Goal: Task Accomplishment & Management: Manage account settings

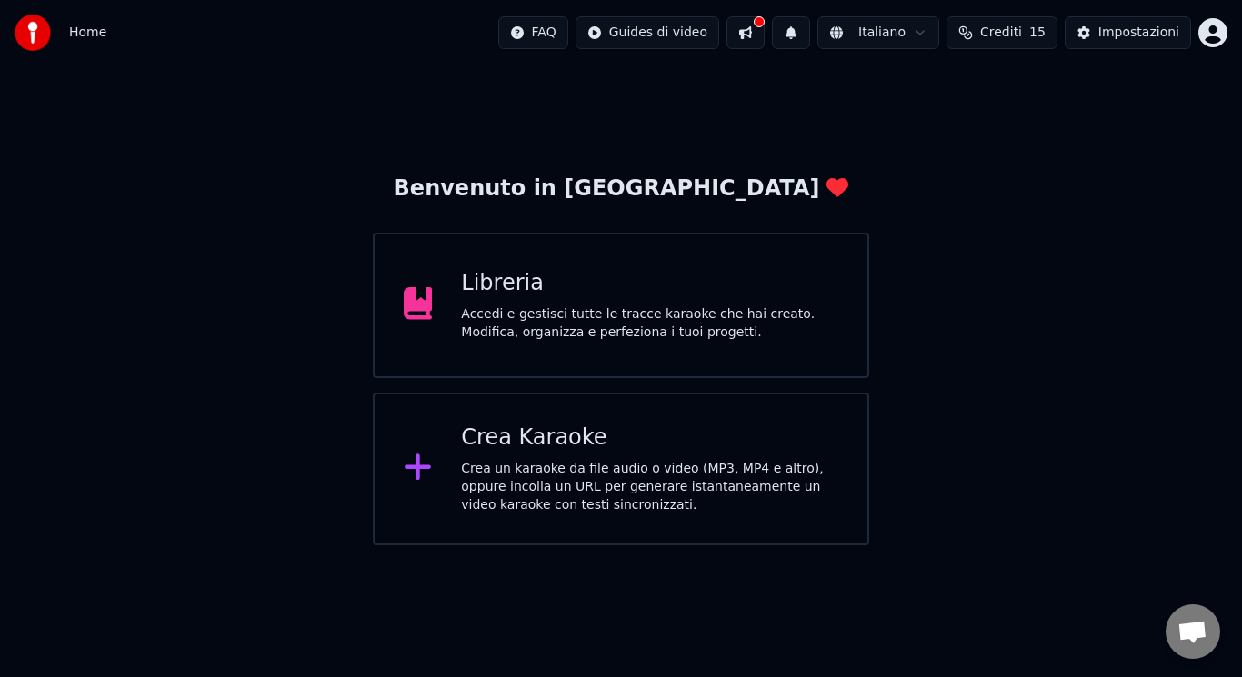
click at [534, 303] on div "Libreria Accedi e gestisci tutte le tracce karaoke che hai creato. Modifica, or…" at bounding box center [649, 305] width 377 height 73
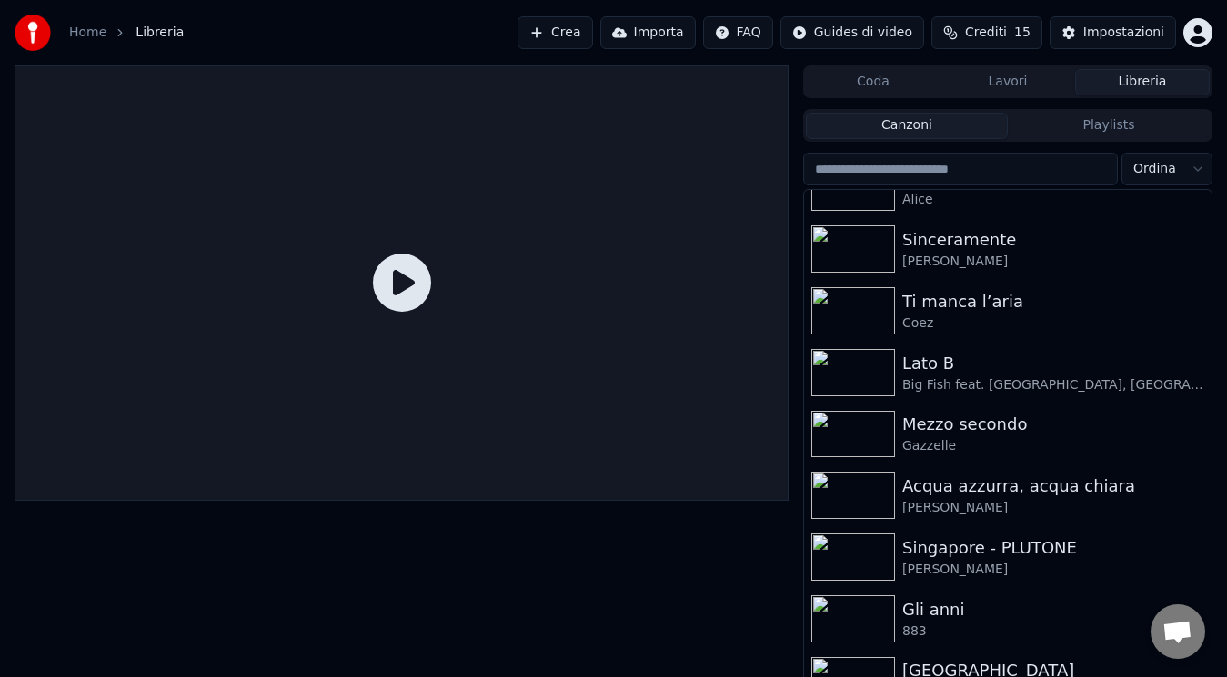
scroll to position [2026, 0]
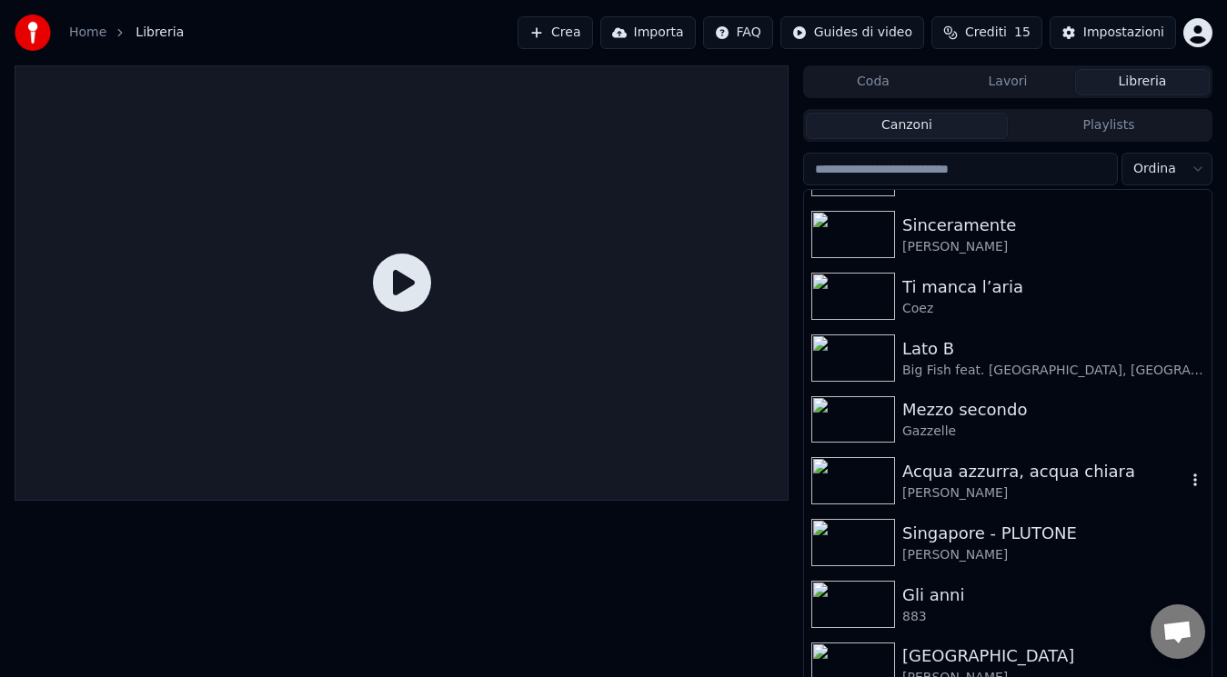
click at [862, 467] on img at bounding box center [853, 480] width 84 height 47
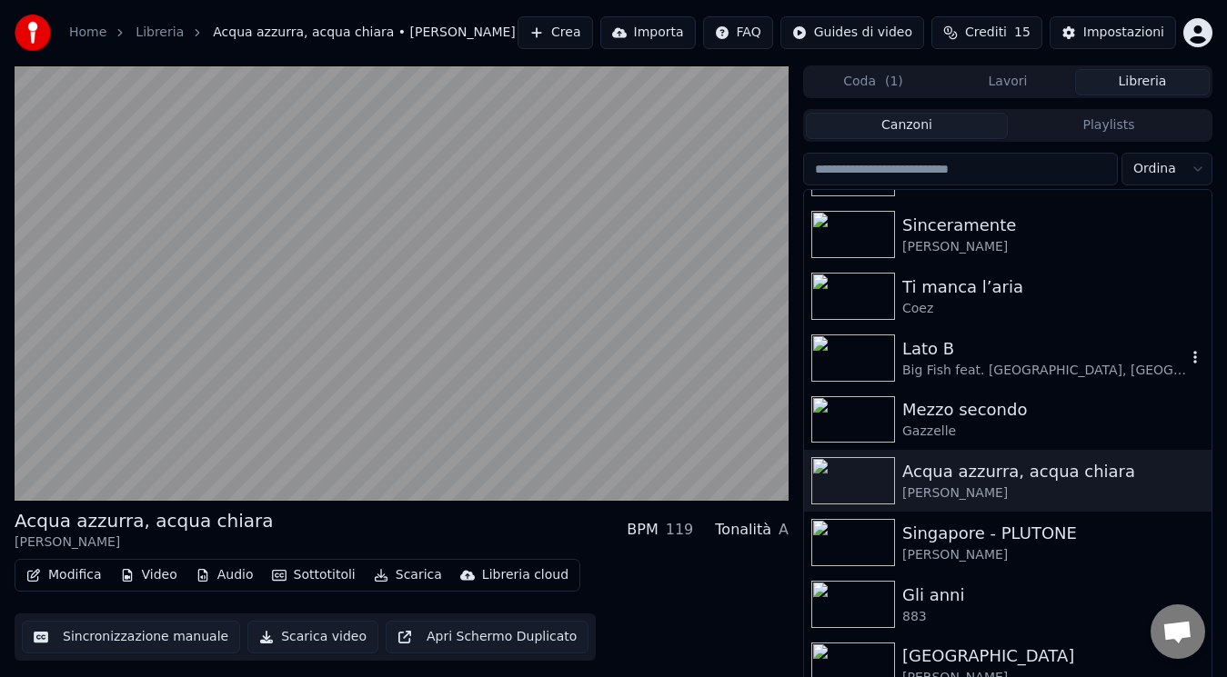
click at [978, 380] on div "Lato B Big Fish feat. [GEOGRAPHIC_DATA], [GEOGRAPHIC_DATA]" at bounding box center [1007, 358] width 407 height 62
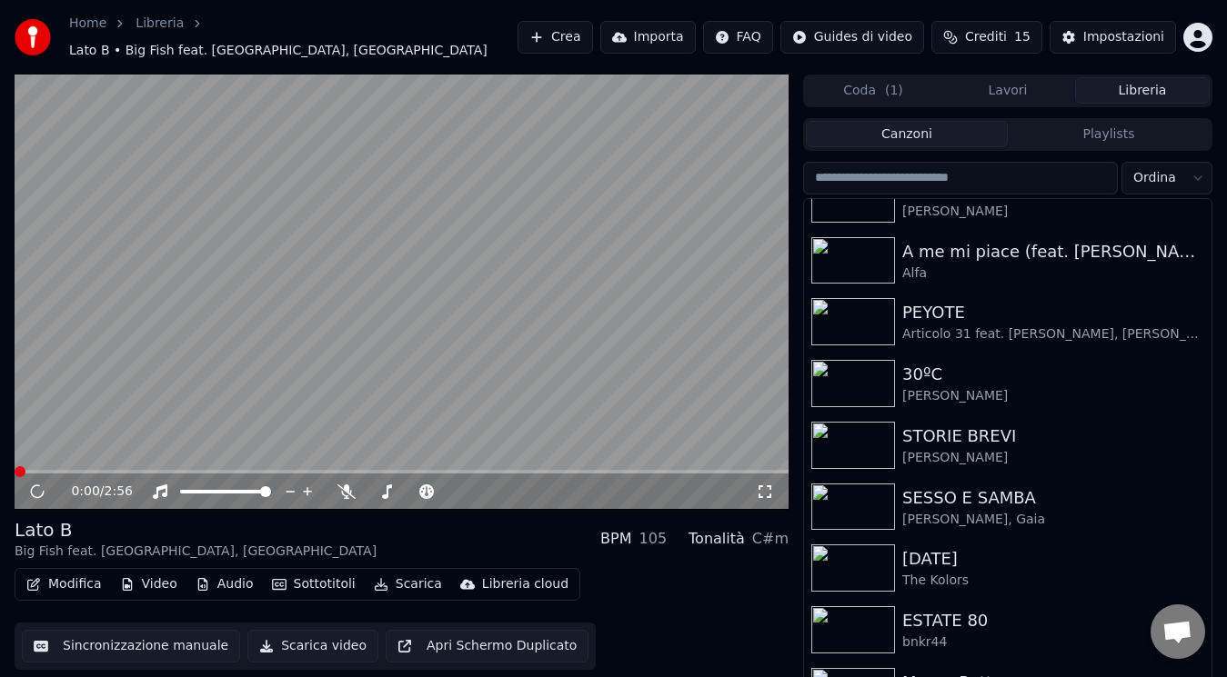
scroll to position [417, 0]
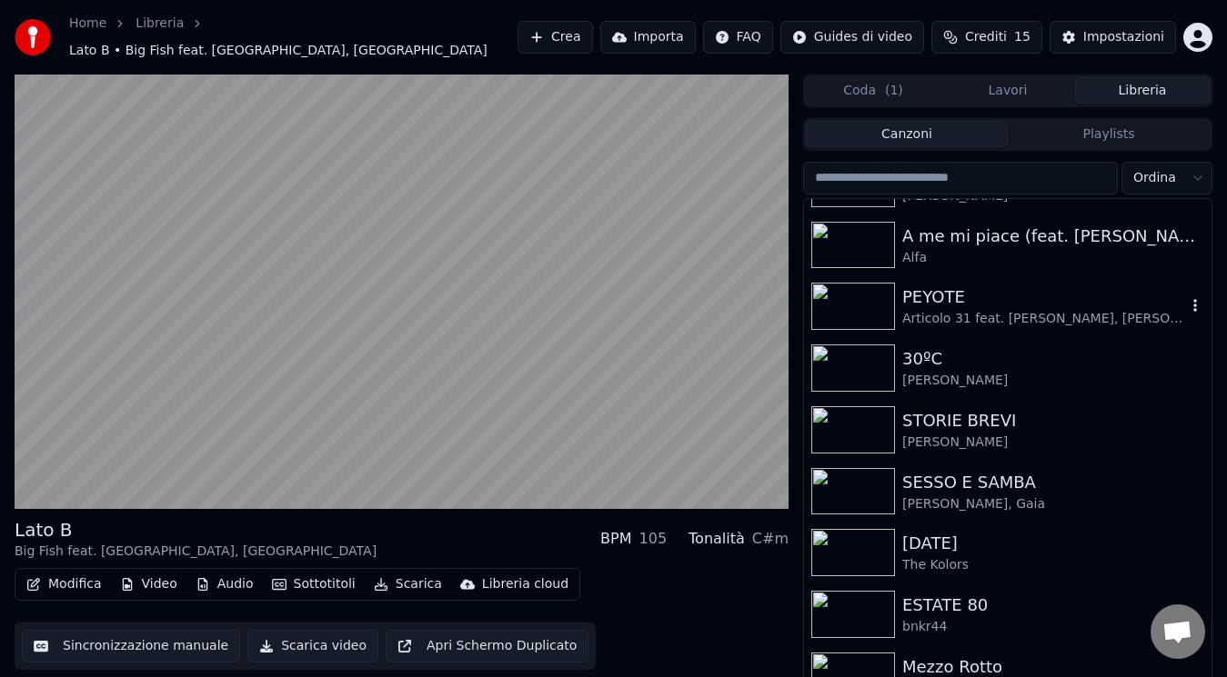
click at [1070, 292] on div "PEYOTE" at bounding box center [1044, 297] width 284 height 25
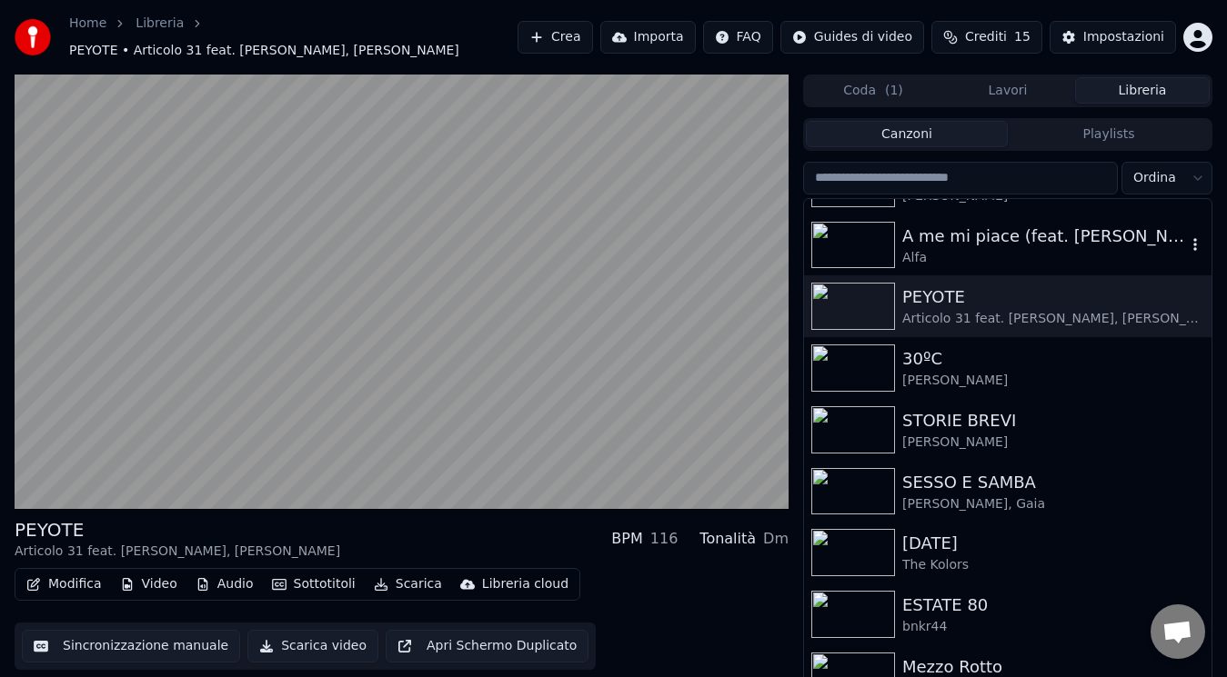
click at [973, 234] on div "A me mi piace (feat. [PERSON_NAME])" at bounding box center [1044, 236] width 284 height 25
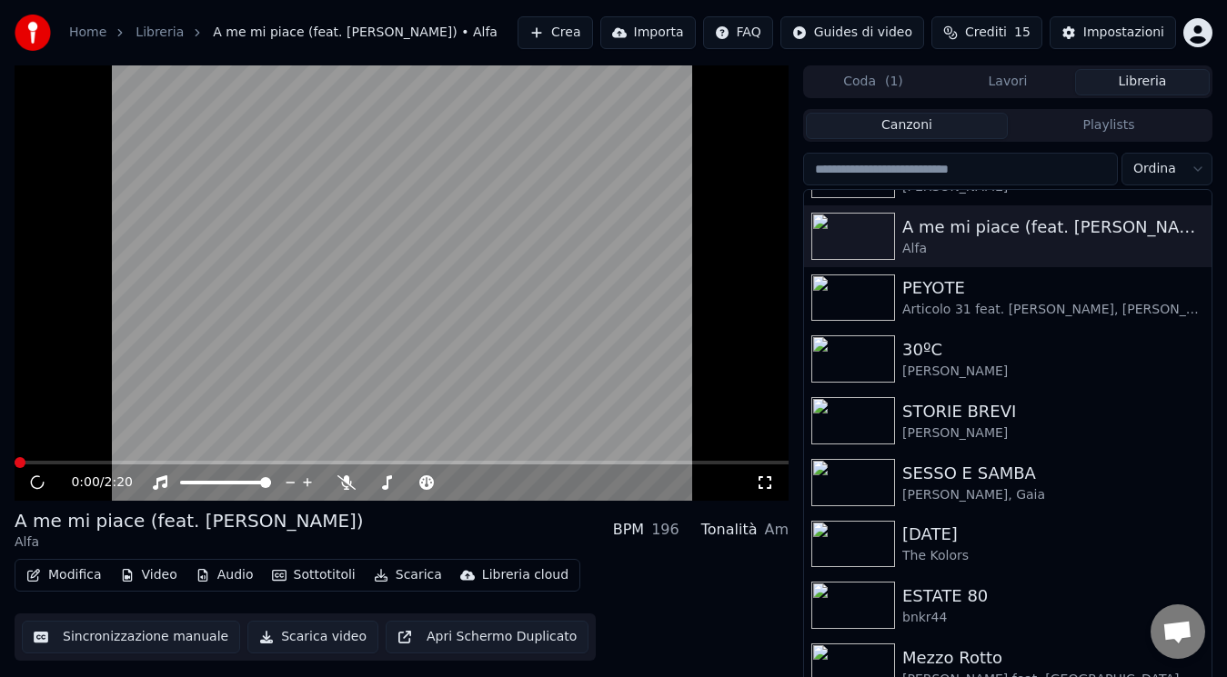
click at [381, 352] on video at bounding box center [402, 283] width 774 height 436
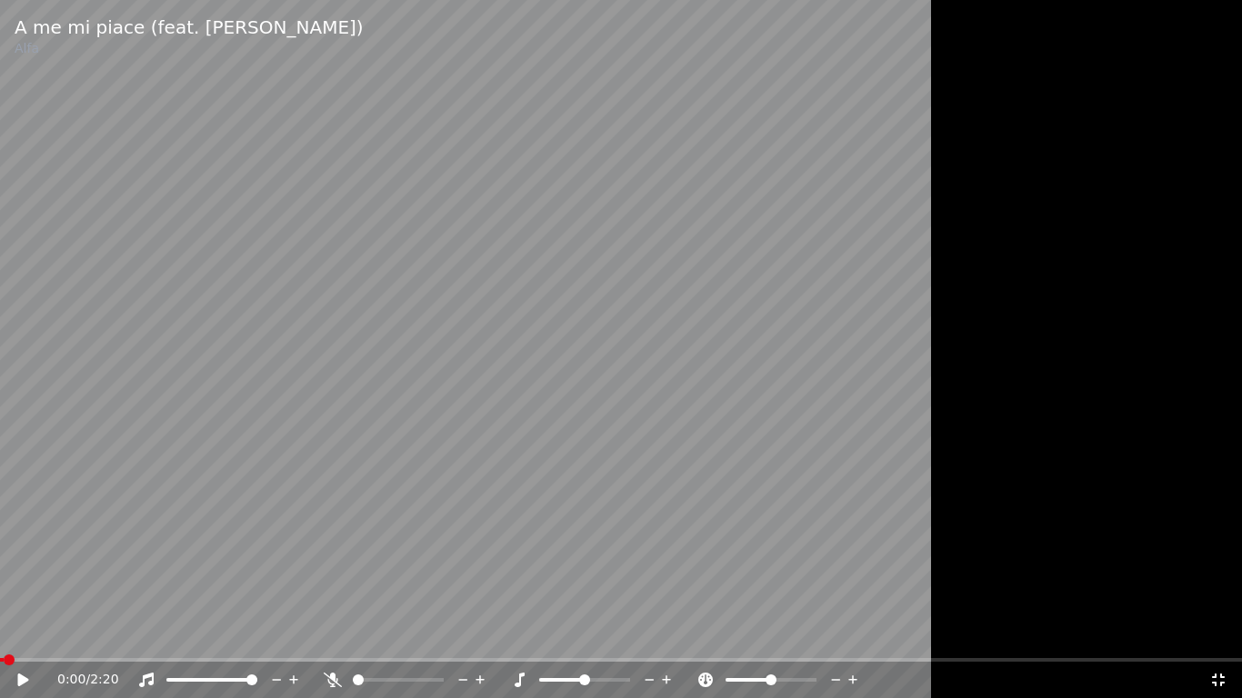
click at [381, 373] on video at bounding box center [621, 349] width 1242 height 698
click at [1219, 677] on icon at bounding box center [1218, 680] width 18 height 15
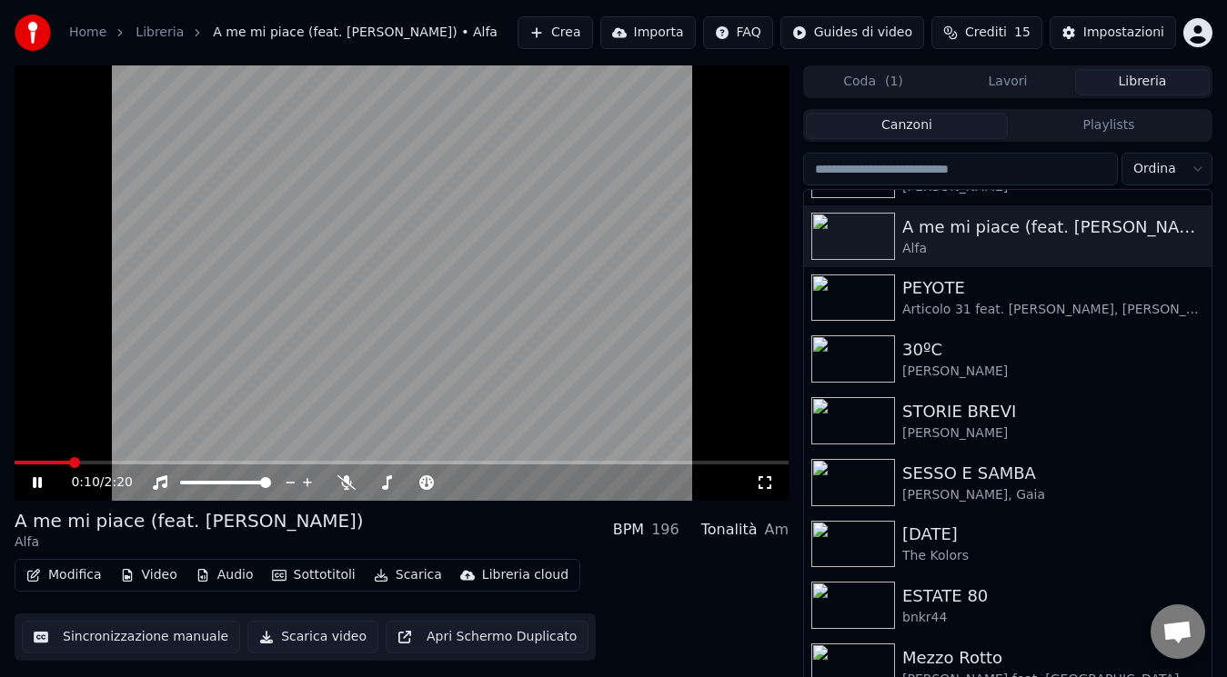
drag, startPoint x: 1215, startPoint y: 307, endPoint x: 1219, endPoint y: 293, distance: 15.0
click at [1219, 293] on div "0:10 / 2:20 A me mi piace (feat. [PERSON_NAME]) Alfa BPM 196 Tonalità Am Modifi…" at bounding box center [613, 381] width 1227 height 632
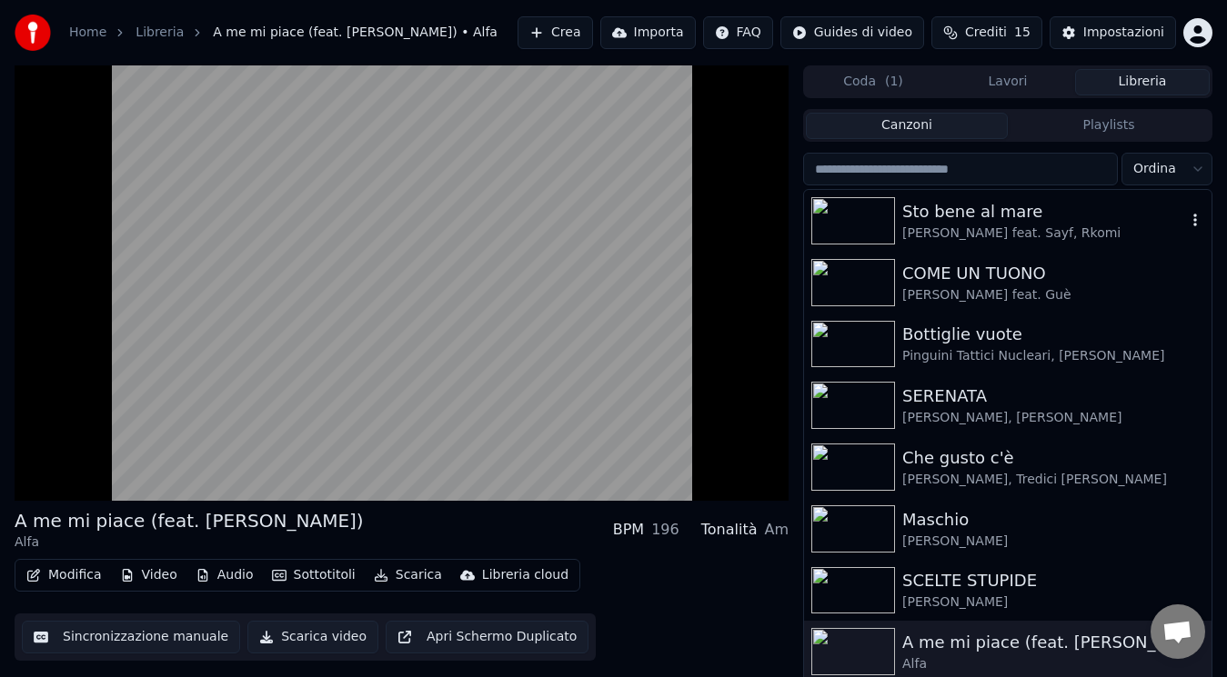
click at [1080, 228] on div "[PERSON_NAME] feat. Sayf, Rkomi" at bounding box center [1044, 234] width 284 height 18
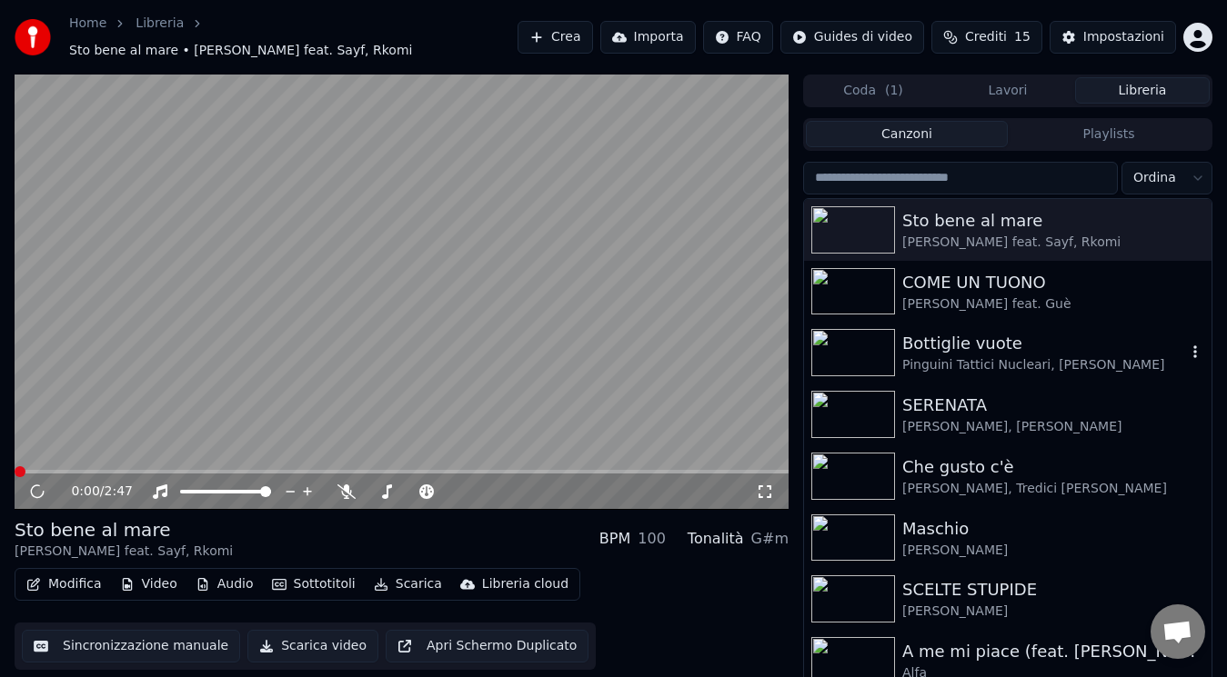
click at [983, 356] on div "Pinguini Tattici Nucleari, [PERSON_NAME]" at bounding box center [1044, 365] width 284 height 18
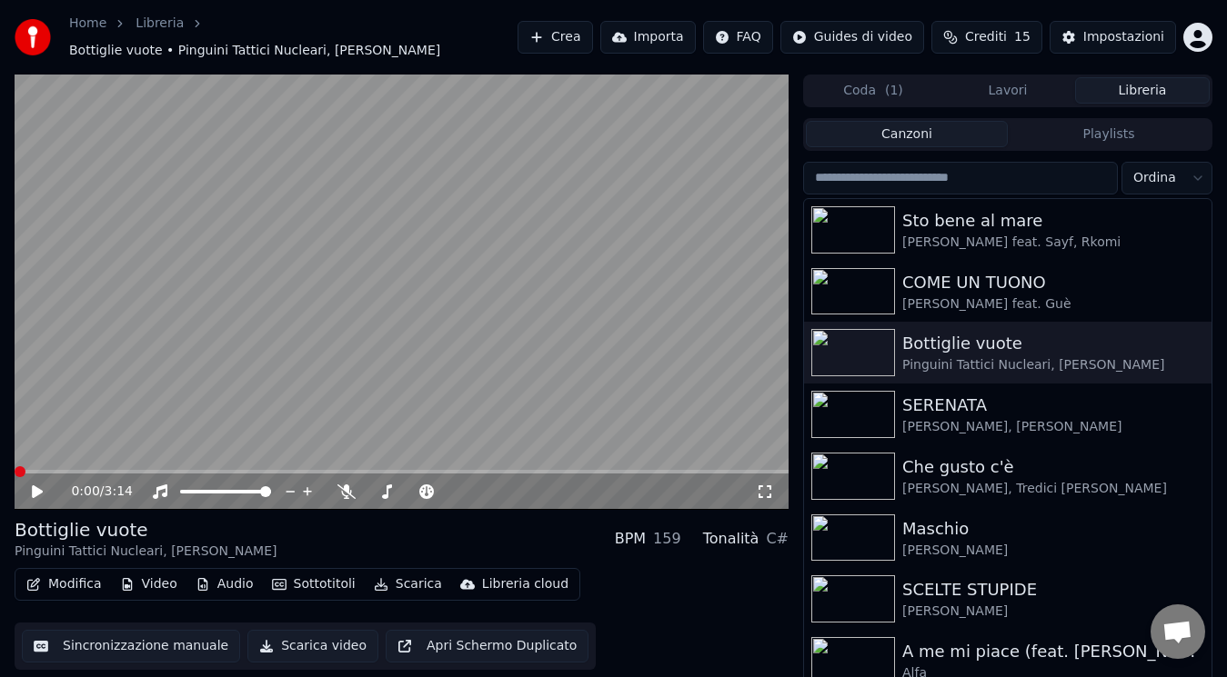
drag, startPoint x: 22, startPoint y: 472, endPoint x: 0, endPoint y: 466, distance: 22.7
click at [0, 466] on div "0:00 / 3:14 Bottiglie vuote Pinguini Tattici Nucleari, [PERSON_NAME] BPM 159 To…" at bounding box center [613, 391] width 1227 height 632
click at [54, 485] on icon at bounding box center [50, 492] width 42 height 15
click at [45, 485] on icon at bounding box center [50, 492] width 42 height 15
click at [84, 557] on div "Bottiglie vuote Pinguini Tattici Nucleari, [PERSON_NAME] BPM 159 Tonalità C# Mo…" at bounding box center [402, 593] width 774 height 153
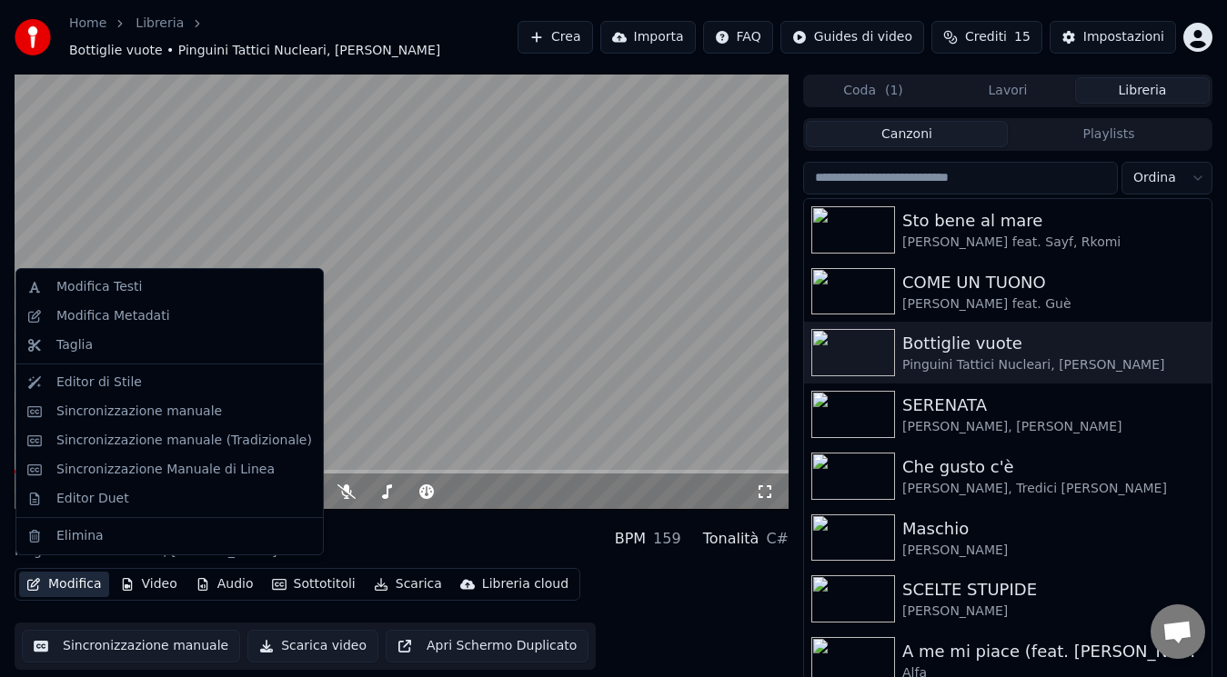
click at [90, 579] on button "Modifica" at bounding box center [64, 584] width 90 height 25
click at [230, 316] on div "Modifica Metadati" at bounding box center [184, 316] width 256 height 18
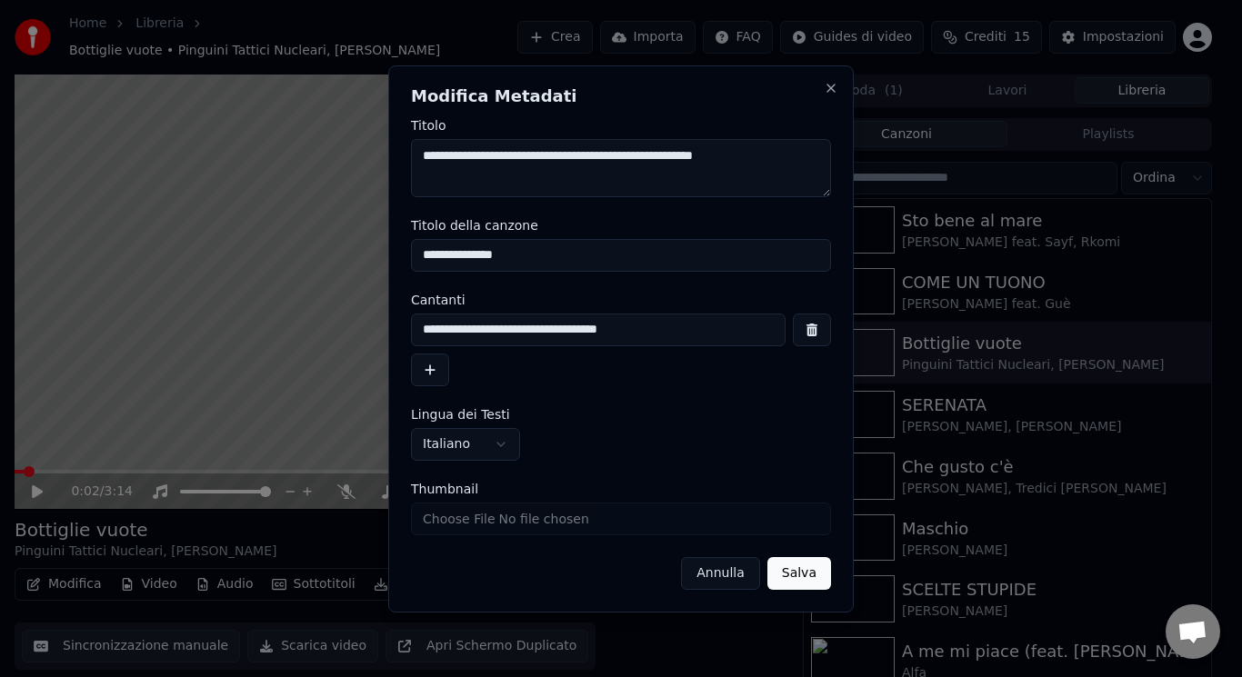
click at [479, 256] on input "**********" at bounding box center [621, 255] width 420 height 33
type input "**********"
click at [819, 579] on button "Salva" at bounding box center [799, 573] width 64 height 33
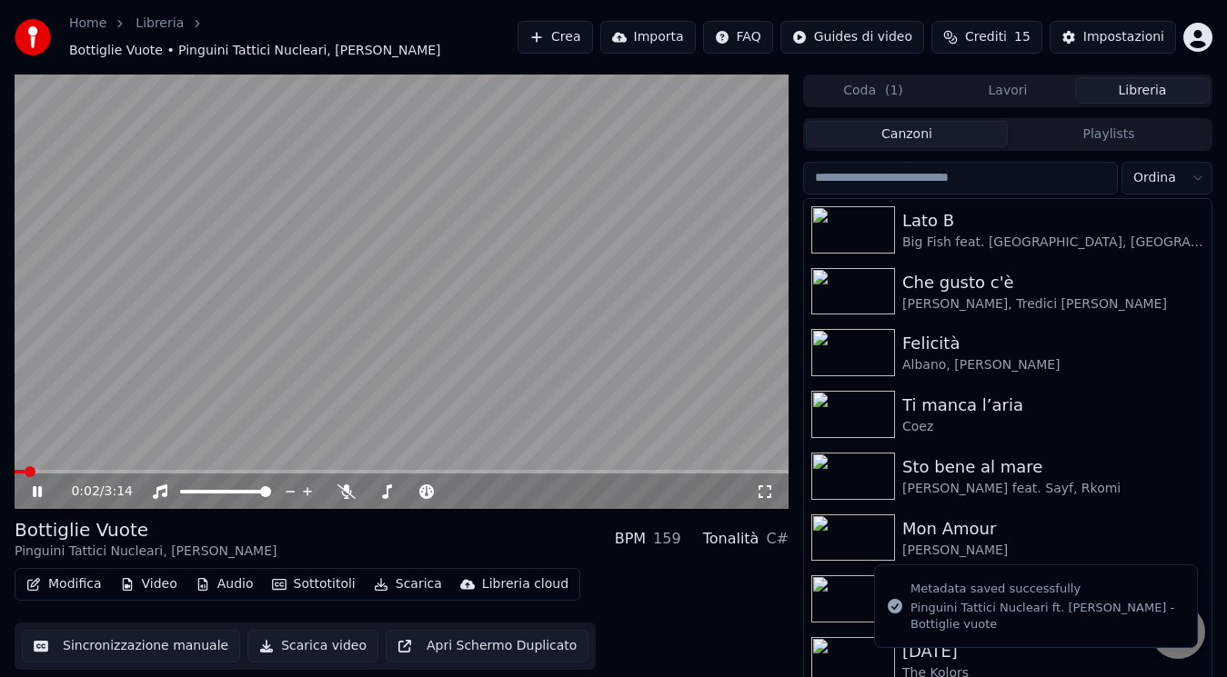
click at [36, 485] on icon at bounding box center [50, 492] width 42 height 15
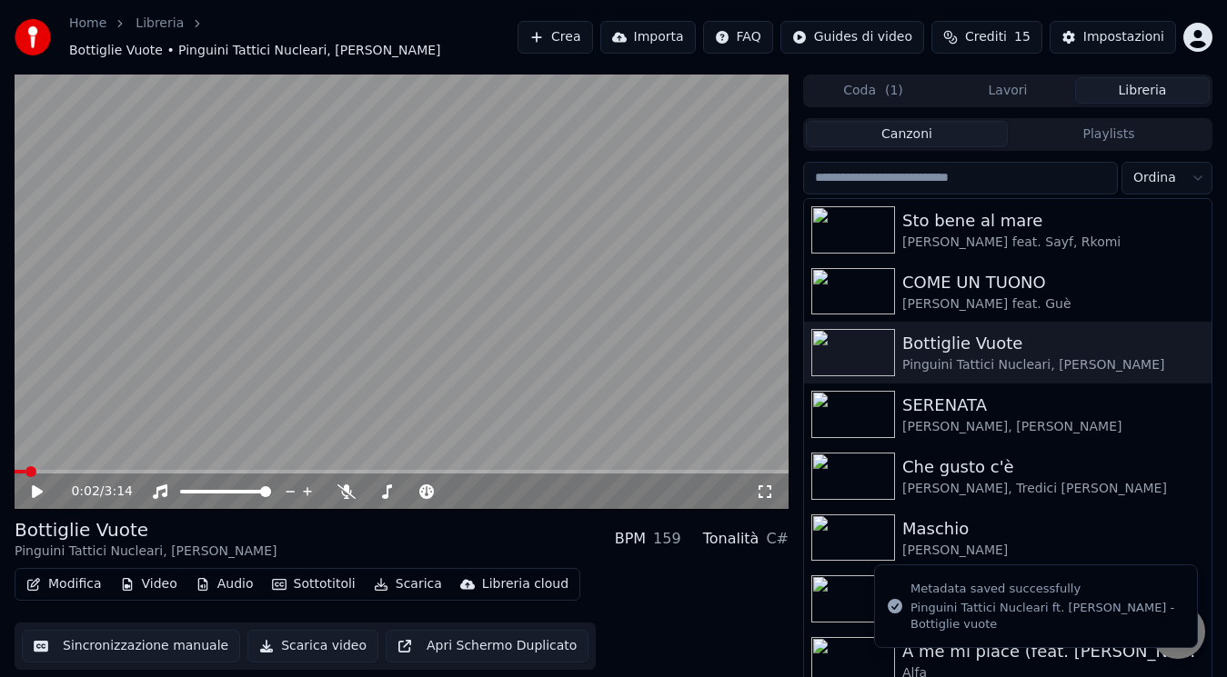
click at [36, 485] on icon at bounding box center [50, 492] width 42 height 15
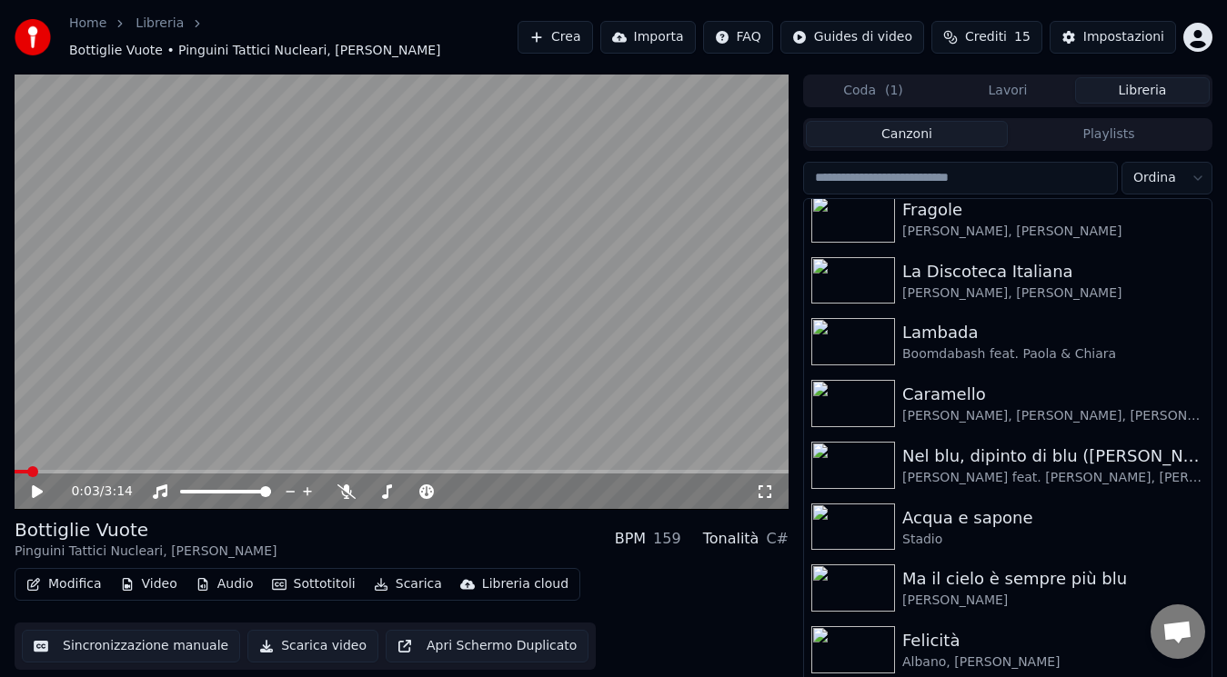
scroll to position [1309, 0]
click at [1068, 472] on div "[PERSON_NAME] feat. [PERSON_NAME], [PERSON_NAME]" at bounding box center [1044, 478] width 284 height 18
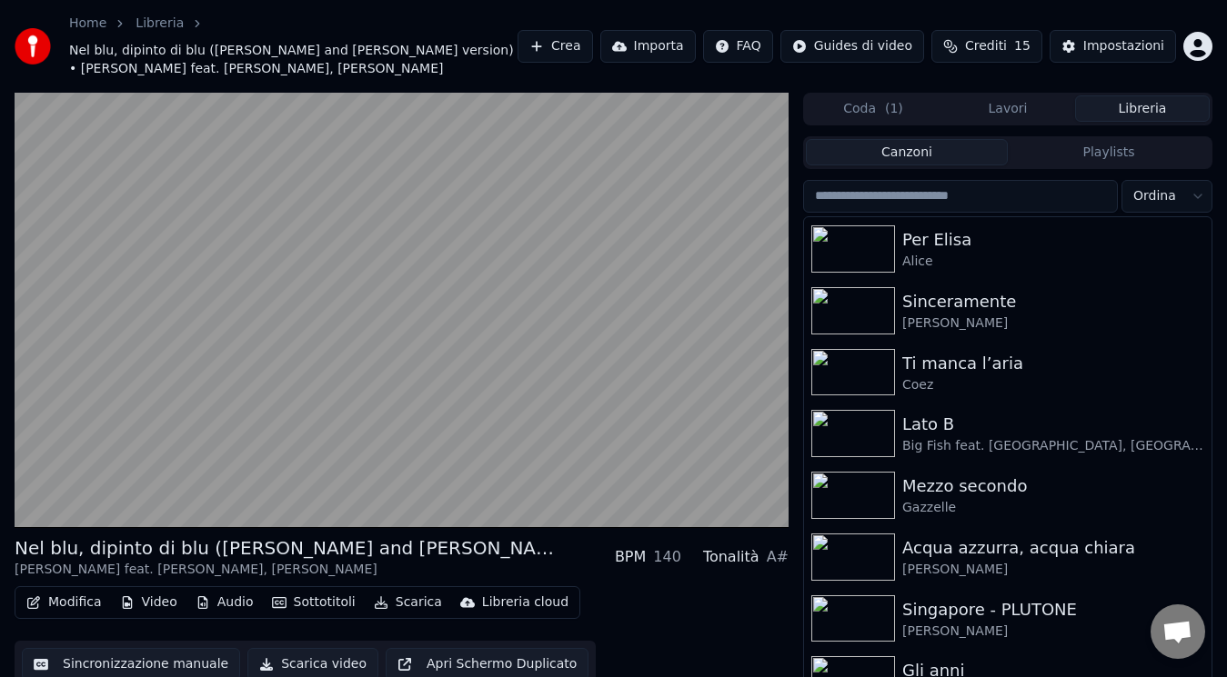
scroll to position [2026, 0]
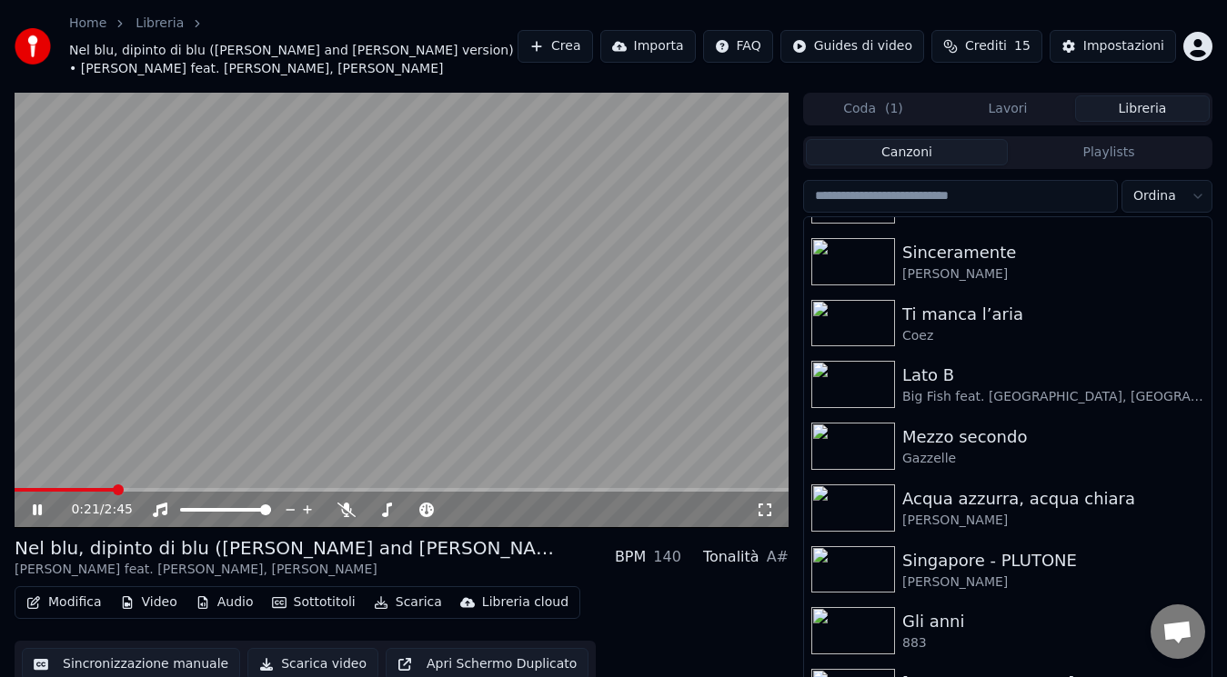
click at [48, 510] on icon at bounding box center [50, 510] width 42 height 15
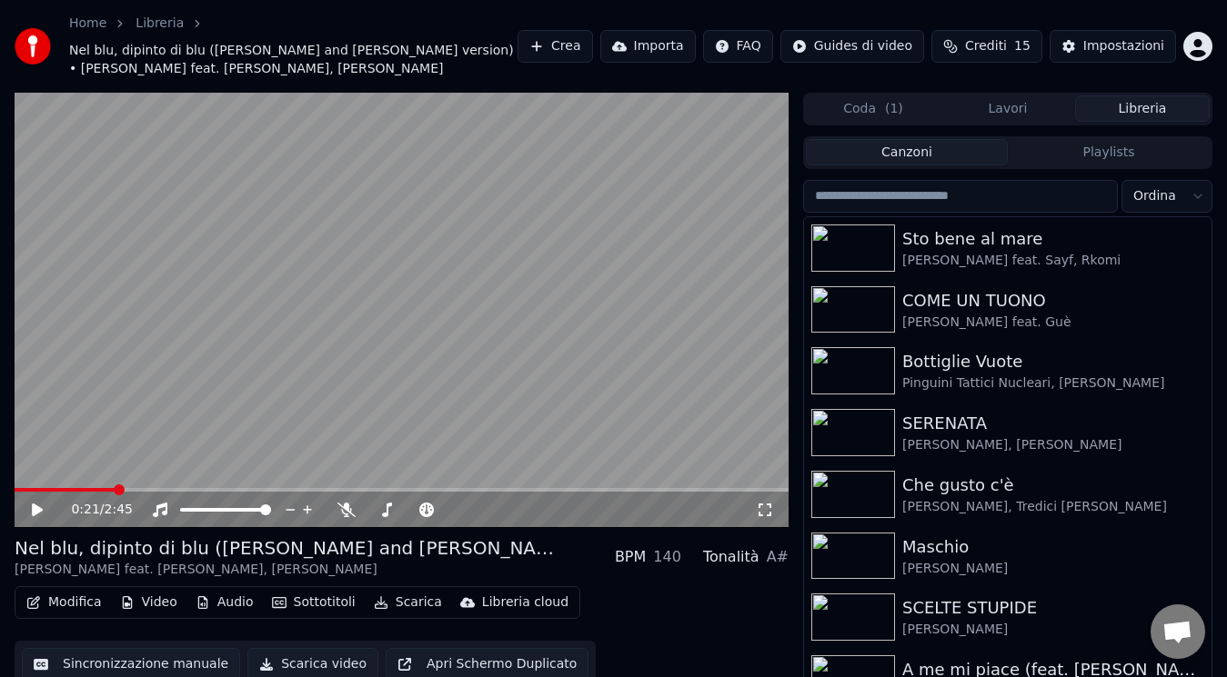
scroll to position [2027, 0]
